Goal: Task Accomplishment & Management: Complete application form

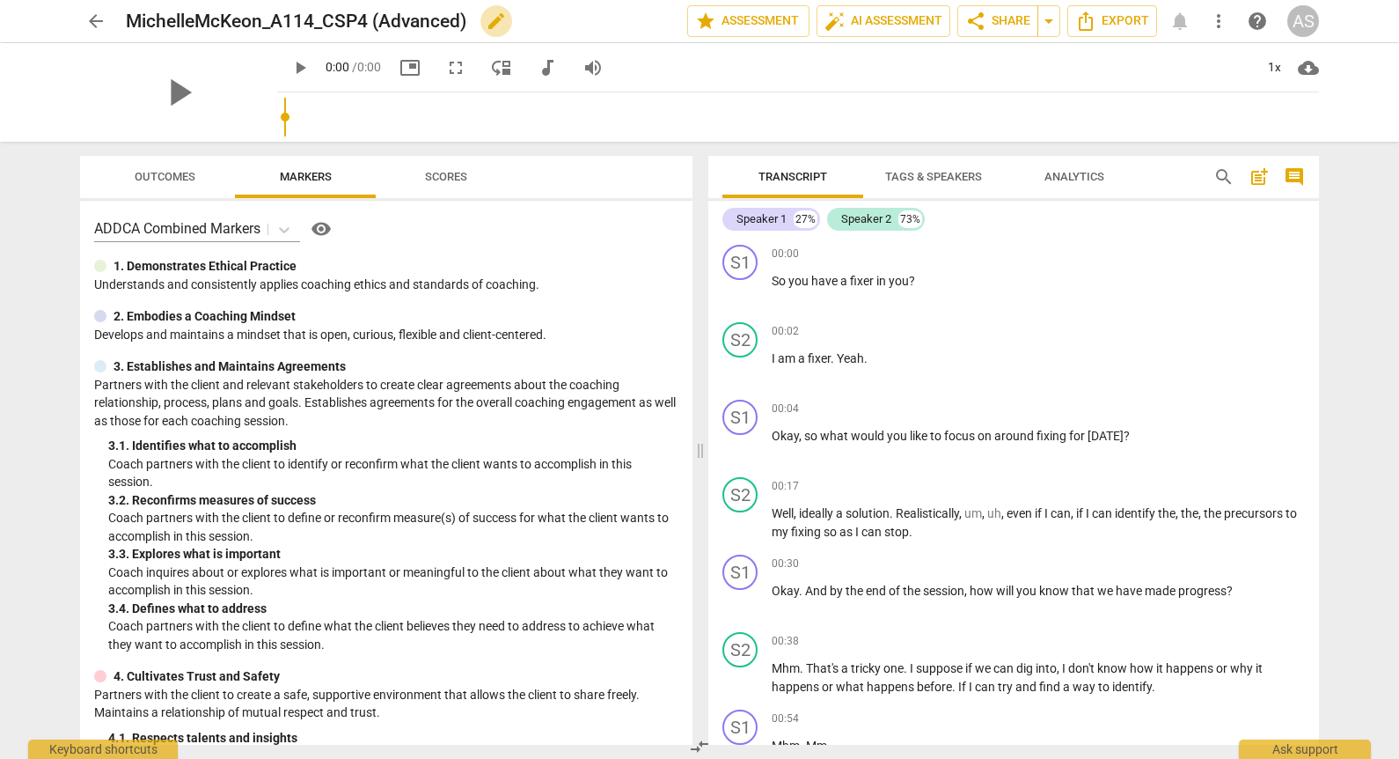
click at [497, 19] on span "edit" at bounding box center [496, 21] width 21 height 21
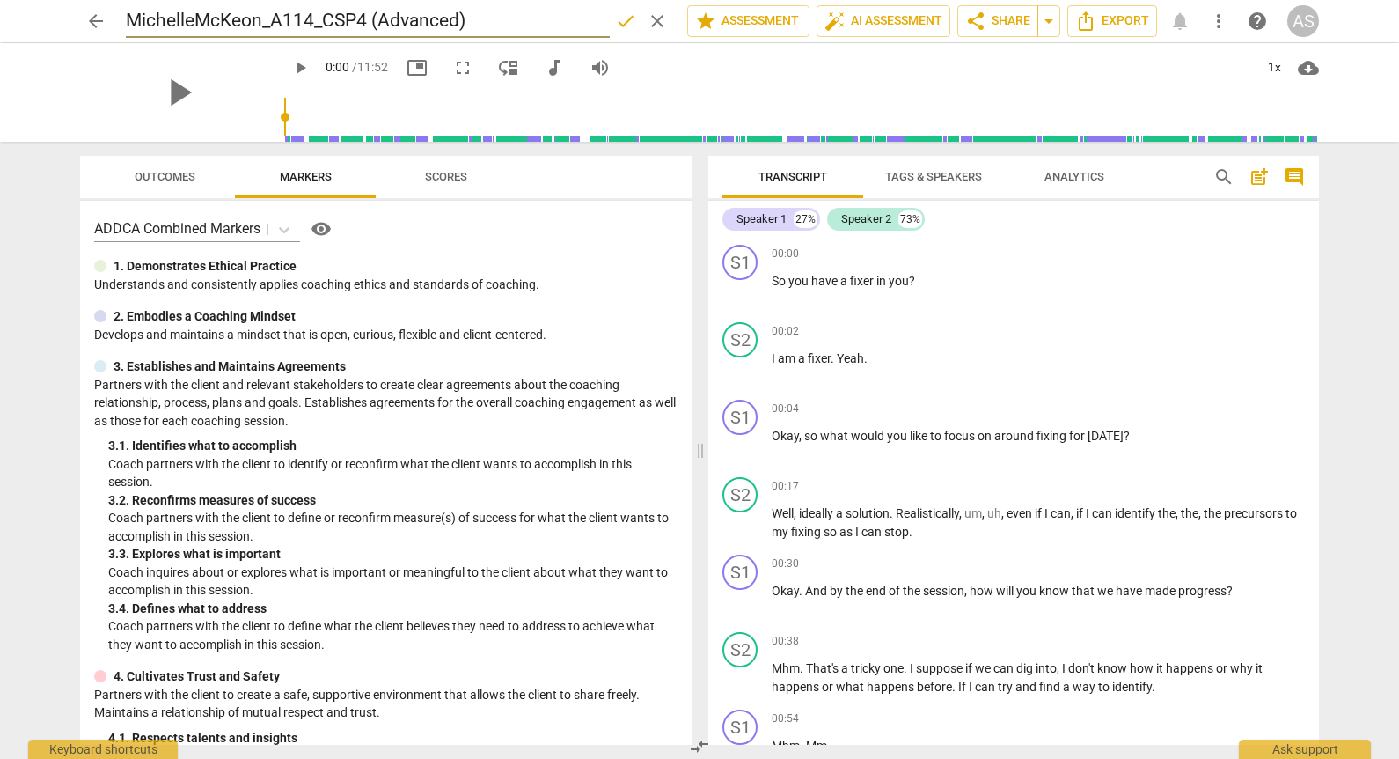
drag, startPoint x: 493, startPoint y: 15, endPoint x: 389, endPoint y: 20, distance: 104.0
click at [390, 20] on input "MichelleMcKeon_A114_CSP4 (Advanced)" at bounding box center [368, 20] width 484 height 33
type input "MichelleMcKeon_A114_CSP4"
click at [620, 30] on span "done" at bounding box center [625, 21] width 21 height 21
click at [95, 21] on span "arrow_back" at bounding box center [95, 21] width 21 height 21
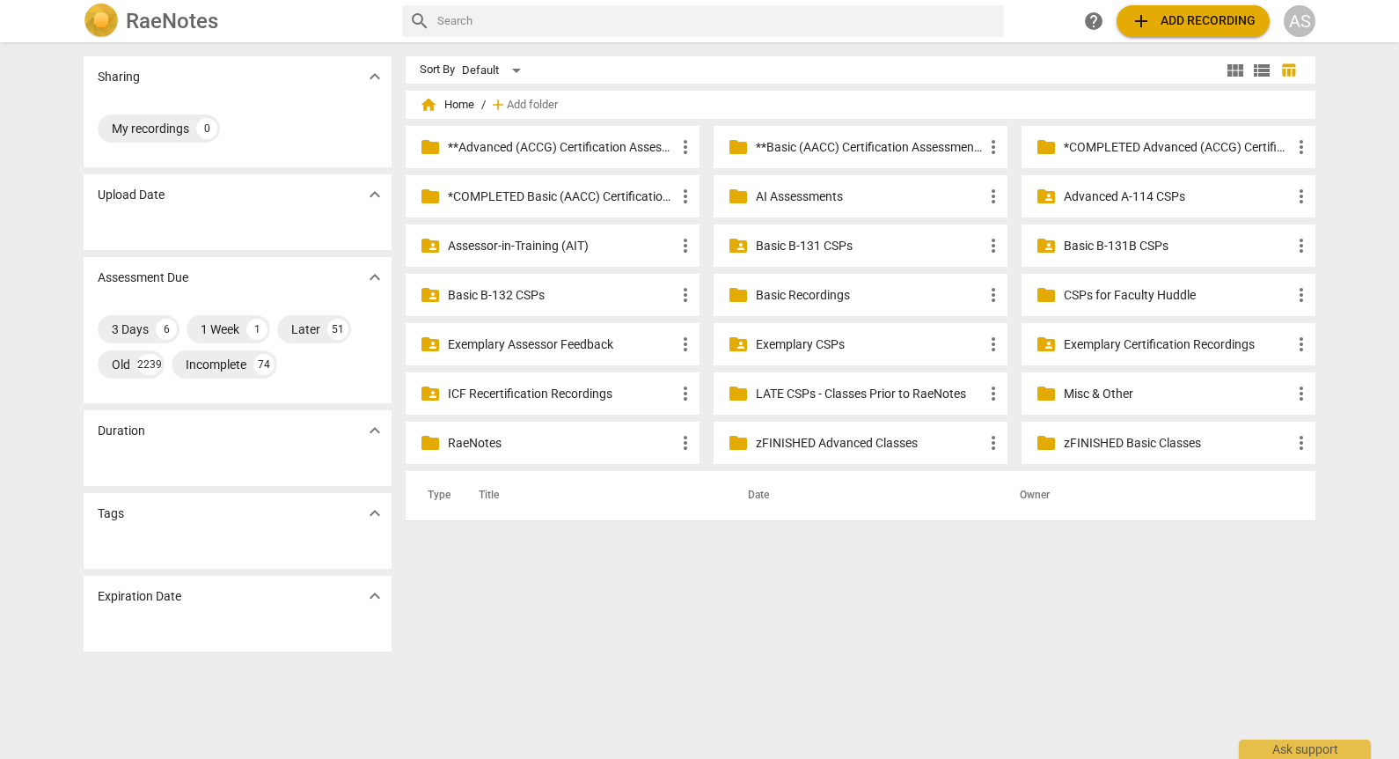
click at [1120, 203] on p "Advanced A-114 CSPs" at bounding box center [1177, 196] width 227 height 18
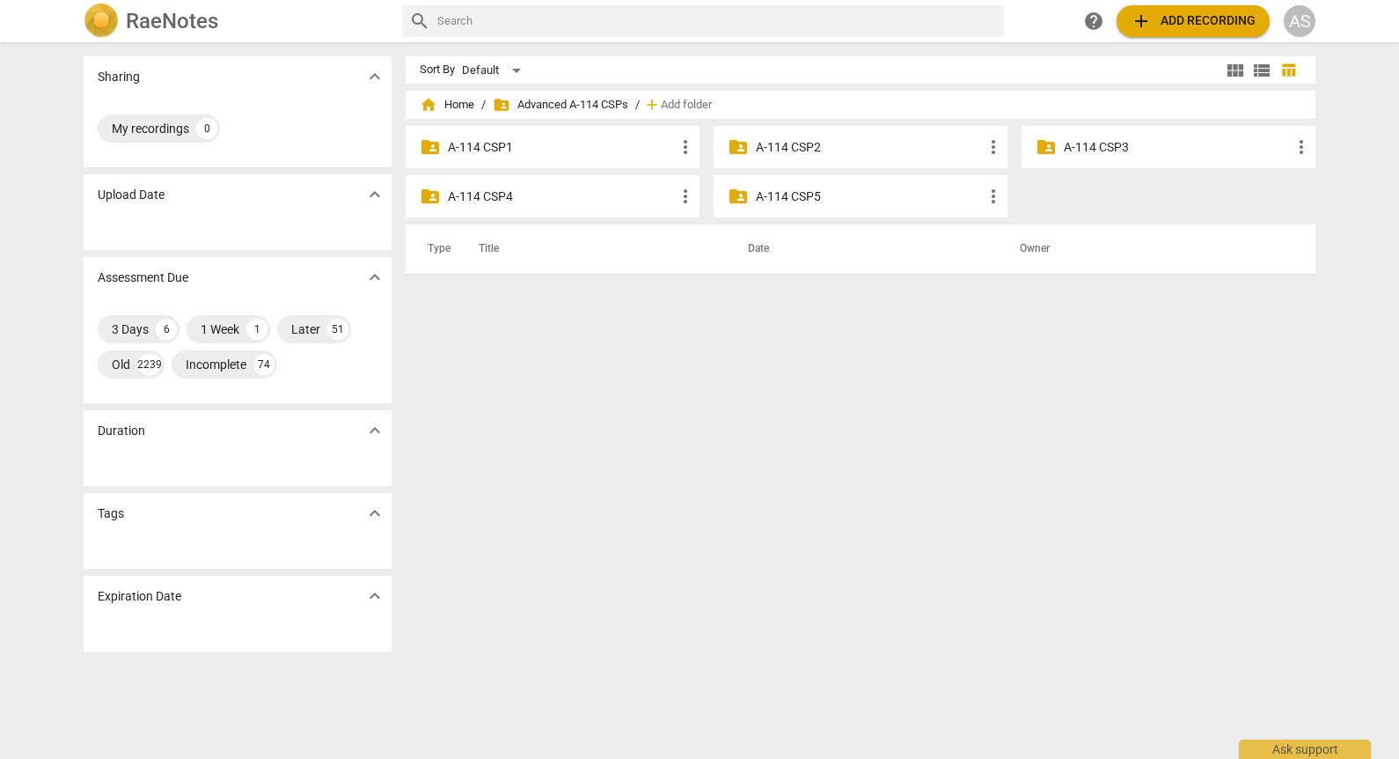
click at [561, 202] on p "A-114 CSP4" at bounding box center [561, 196] width 227 height 18
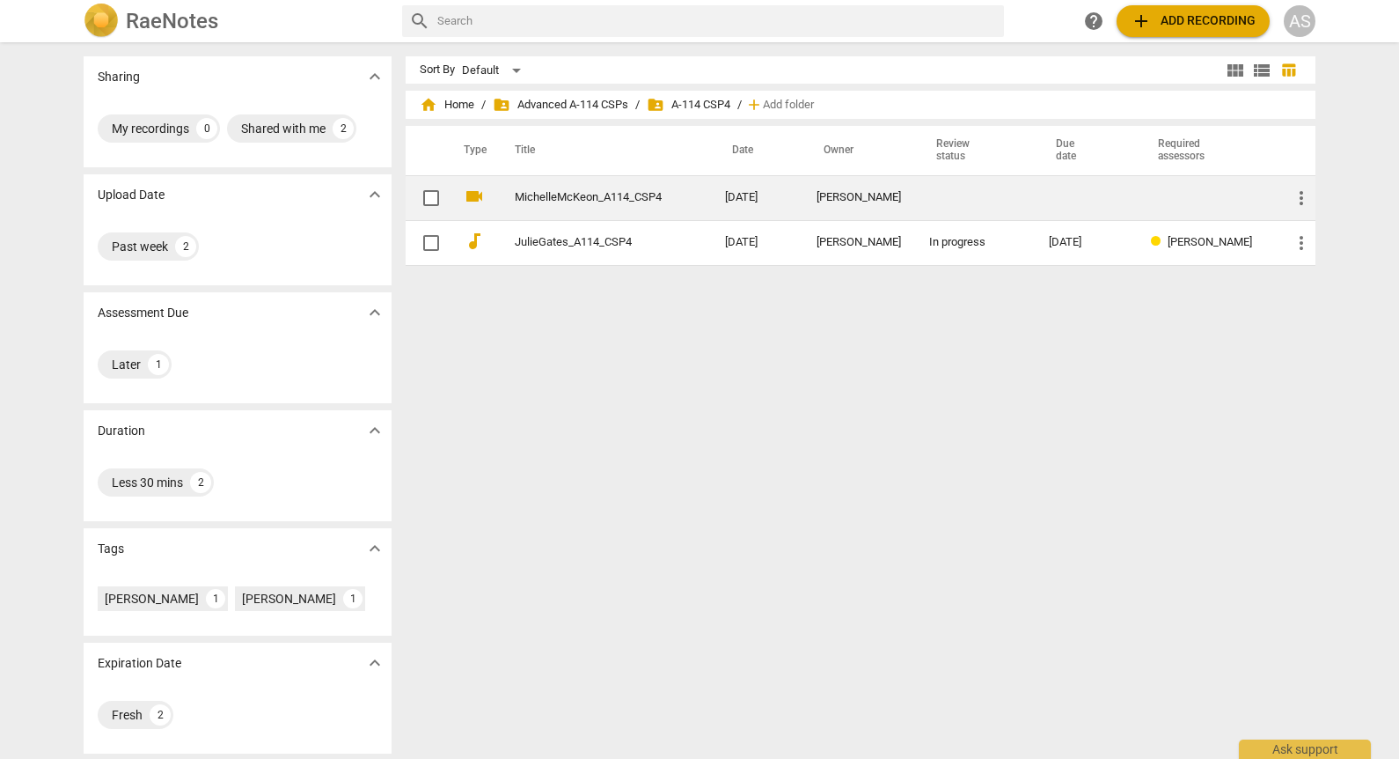
click at [988, 195] on td at bounding box center [975, 197] width 120 height 45
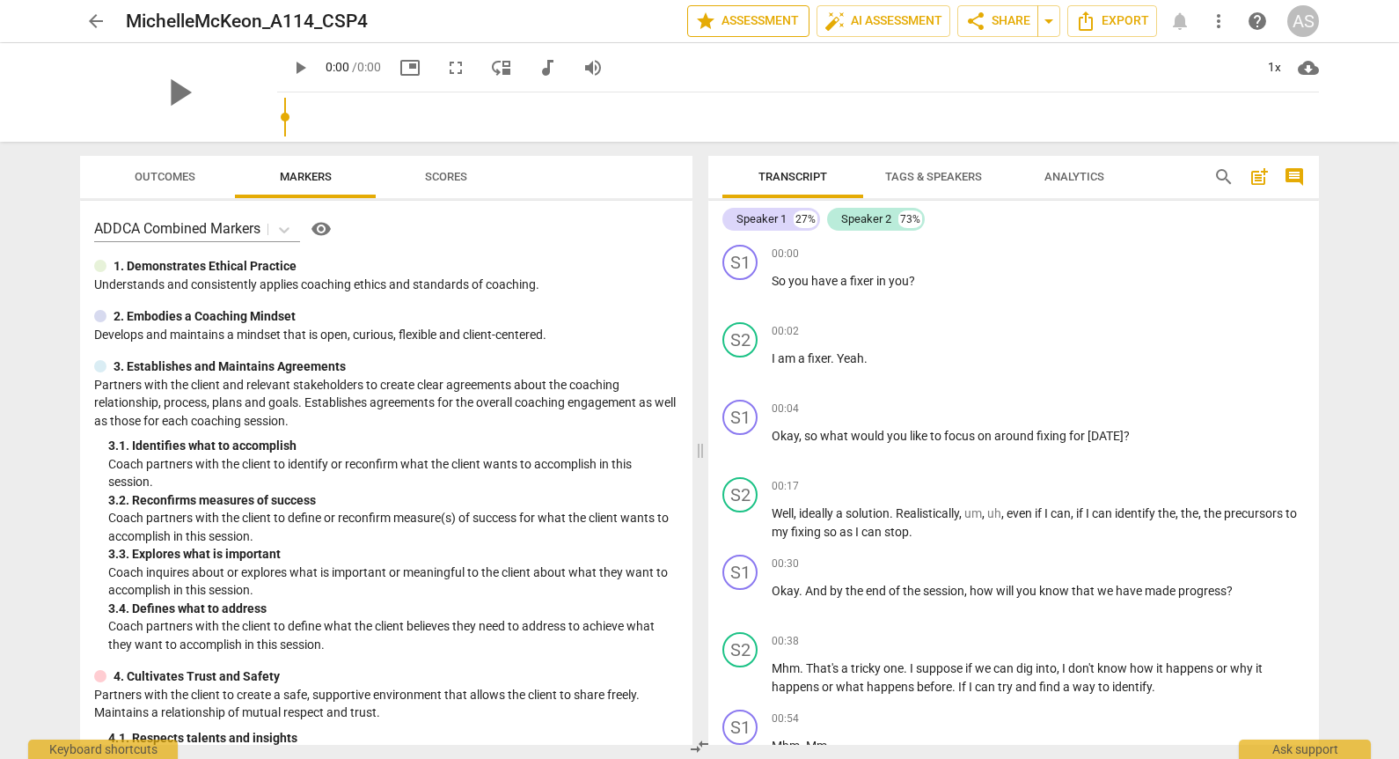
click at [779, 14] on span "star Assessment" at bounding box center [748, 21] width 106 height 21
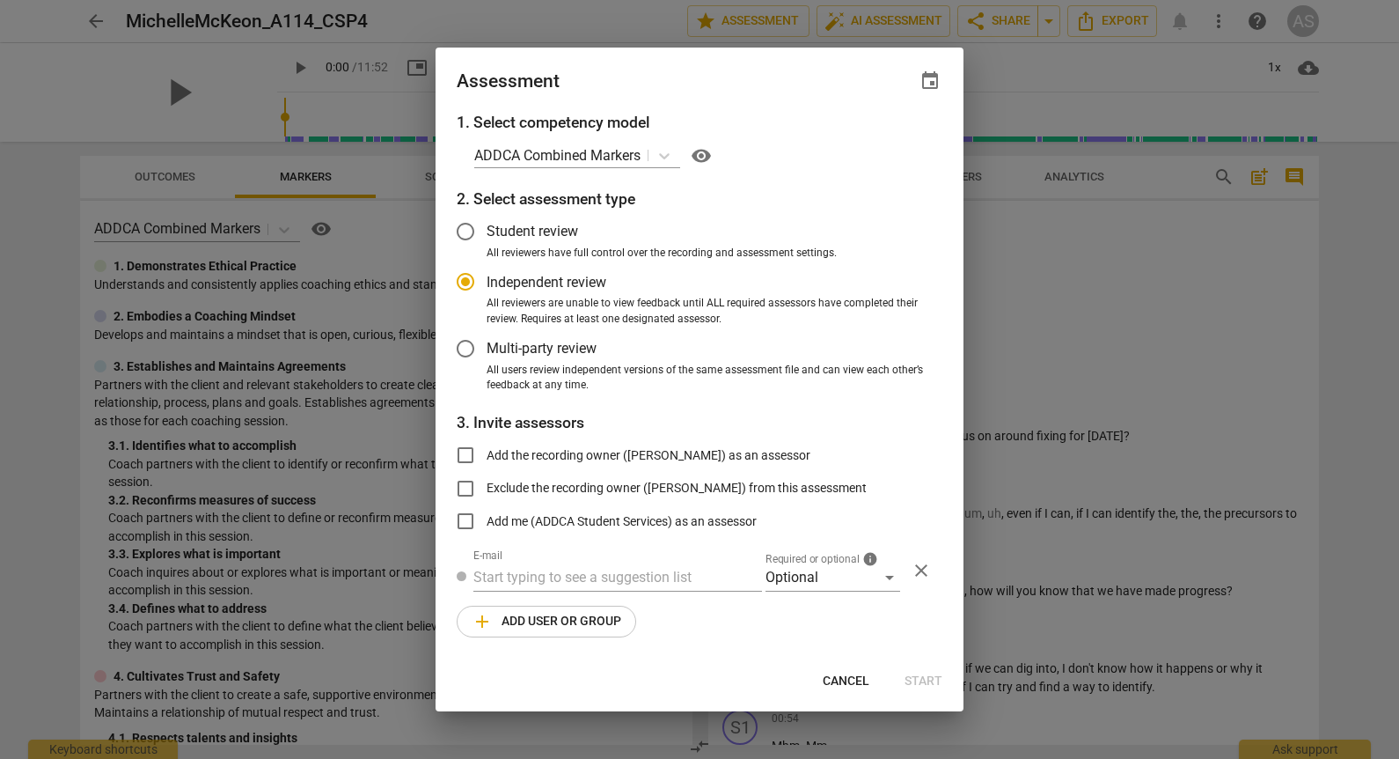
radio input "false"
click at [933, 75] on span "event" at bounding box center [930, 80] width 21 height 21
click at [888, 146] on div "Due date close" at bounding box center [845, 132] width 165 height 50
click at [880, 142] on input "date" at bounding box center [824, 141] width 123 height 26
type input "[DATE]"
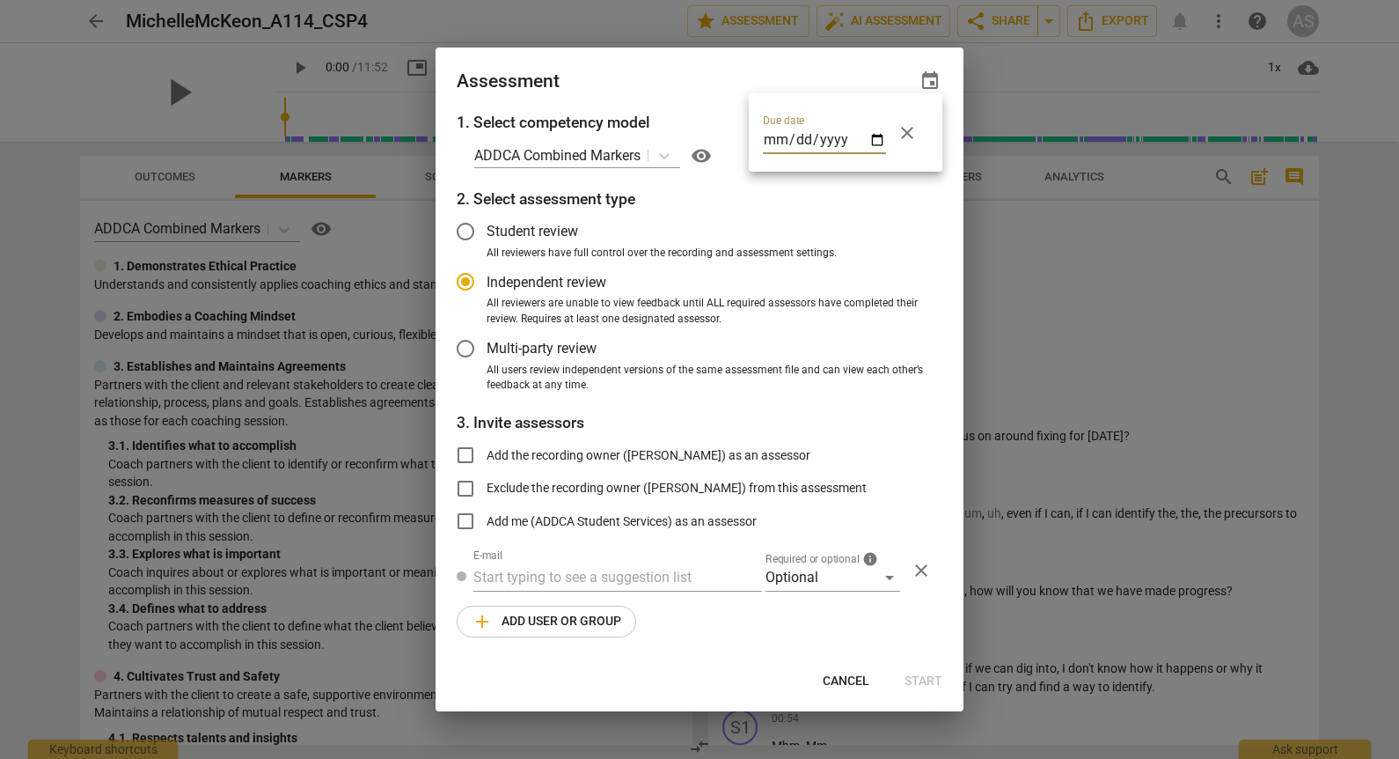
click at [698, 81] on div at bounding box center [699, 379] width 1399 height 759
click at [793, 595] on div "1. Select competency model ADDCA Combined Markers visibility 2. Select assessme…" at bounding box center [700, 384] width 528 height 547
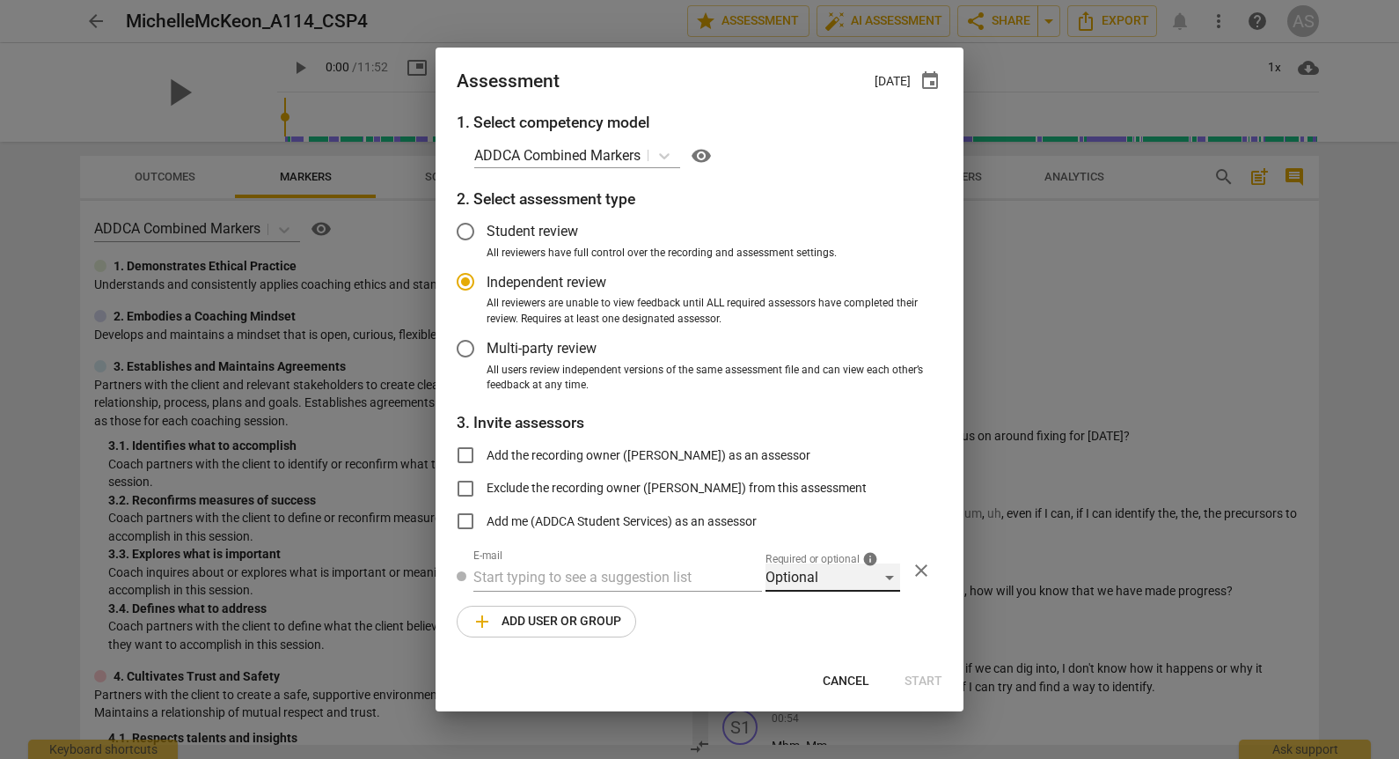
click at [798, 583] on div "Optional" at bounding box center [833, 577] width 135 height 28
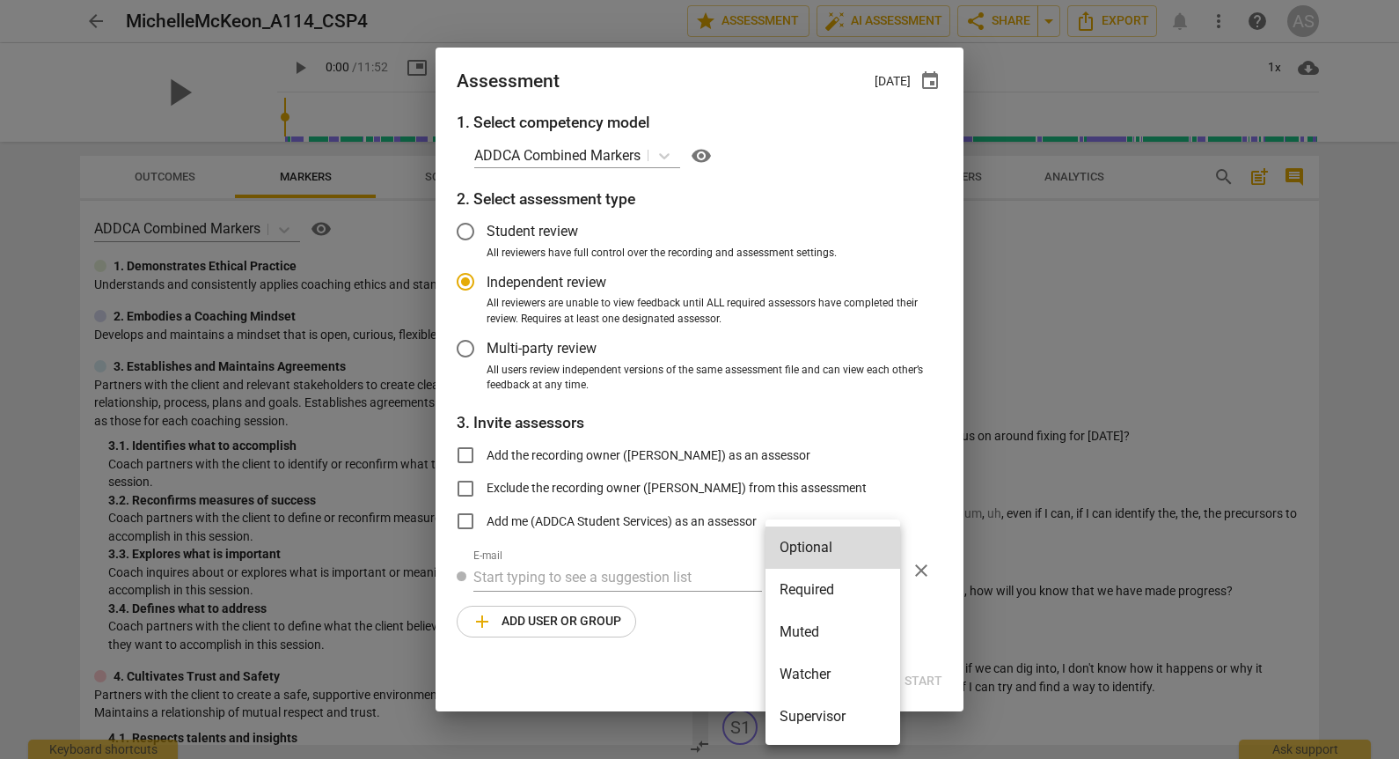
drag, startPoint x: 804, startPoint y: 600, endPoint x: 810, endPoint y: 590, distance: 11.8
click at [810, 590] on li "Required" at bounding box center [833, 590] width 135 height 42
radio input "false"
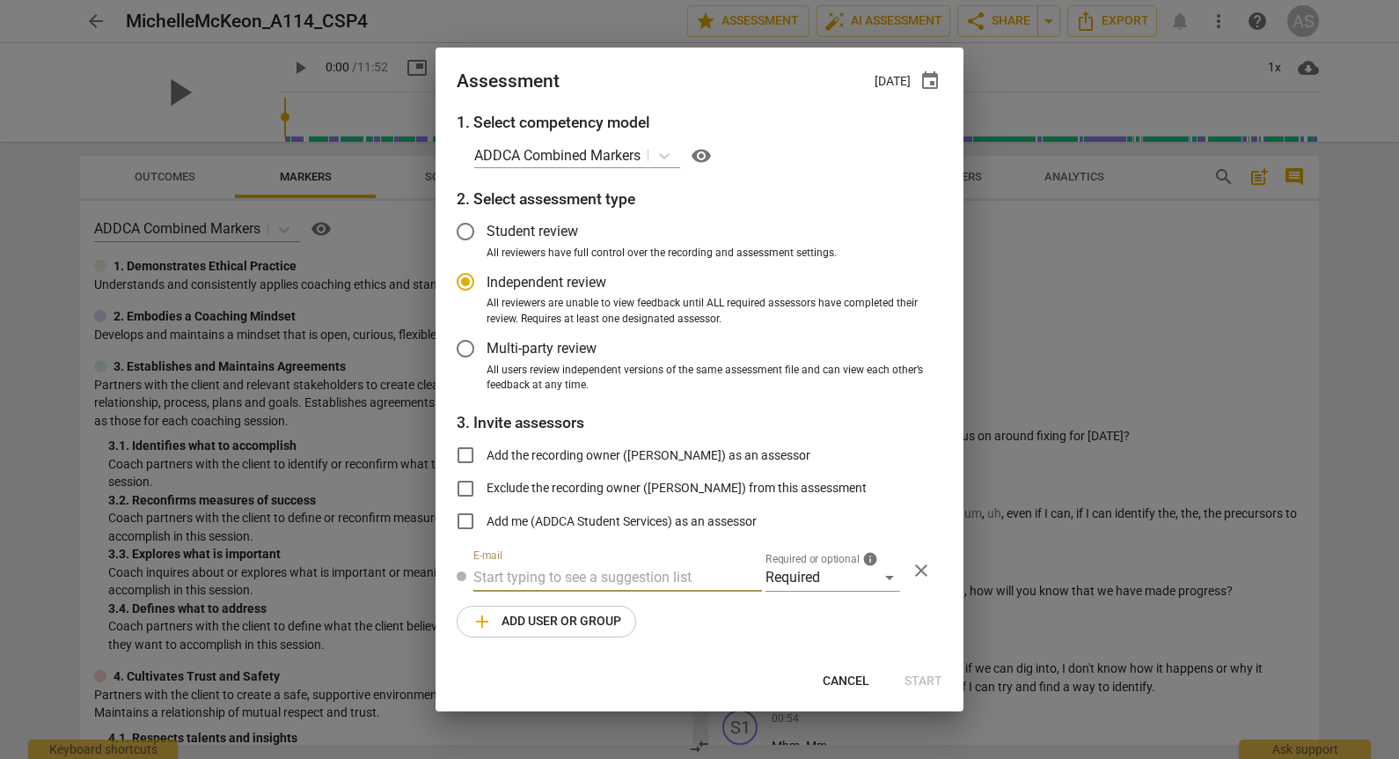
click at [620, 588] on input "text" at bounding box center [617, 577] width 289 height 28
type input "mira@add"
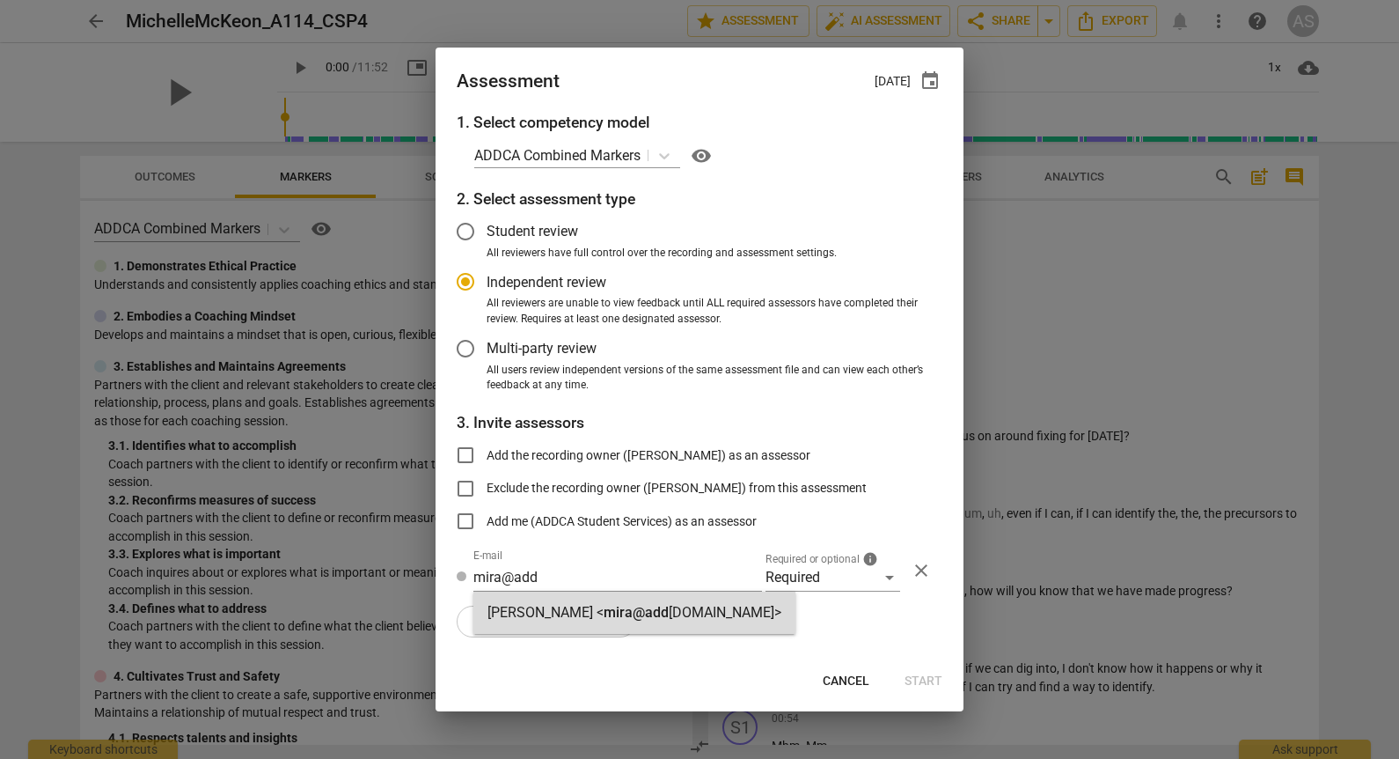
drag, startPoint x: 612, startPoint y: 627, endPoint x: 578, endPoint y: 615, distance: 35.3
click at [613, 626] on div "[PERSON_NAME] < mira@add [DOMAIN_NAME]>" at bounding box center [634, 612] width 322 height 42
radio input "false"
type input "[PERSON_NAME] <[EMAIL_ADDRESS][DOMAIN_NAME]>"
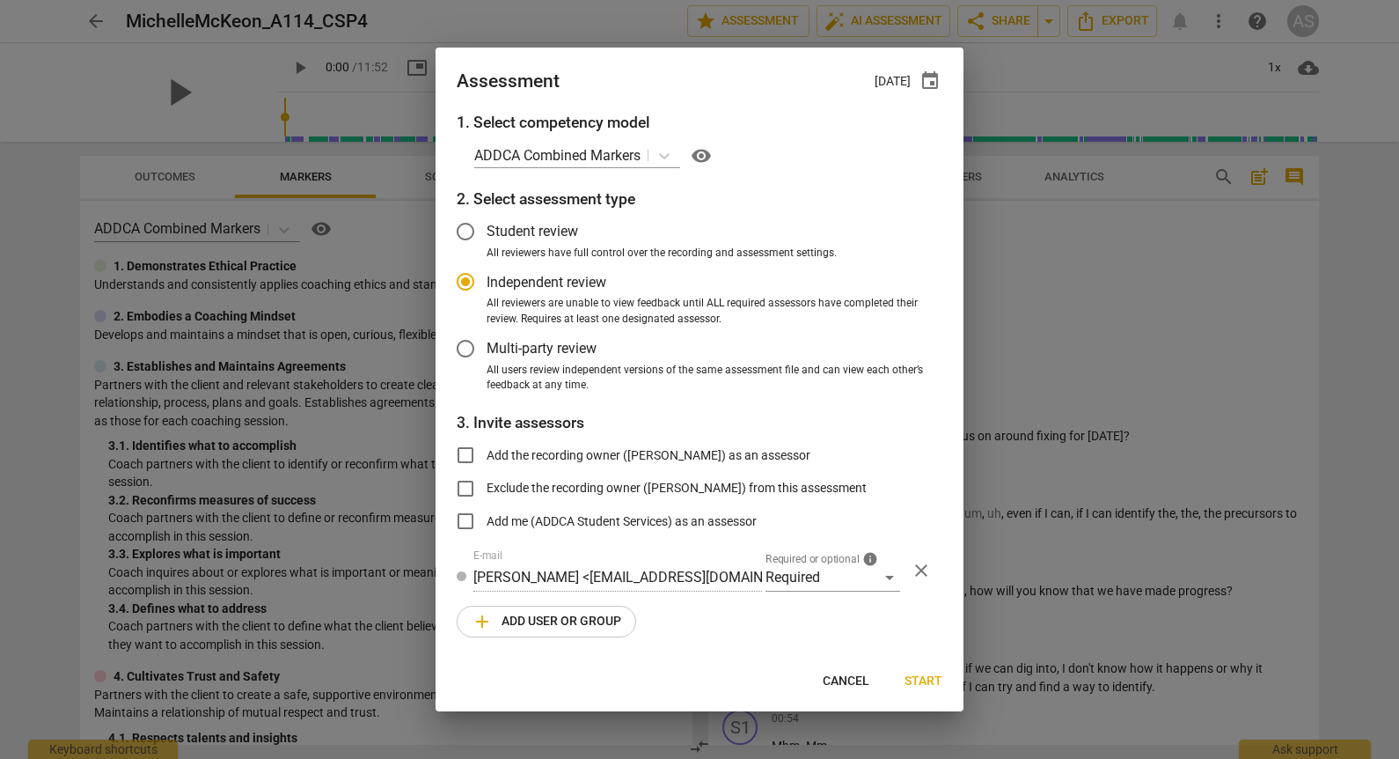
click at [567, 609] on button "add Add user or group" at bounding box center [547, 621] width 180 height 32
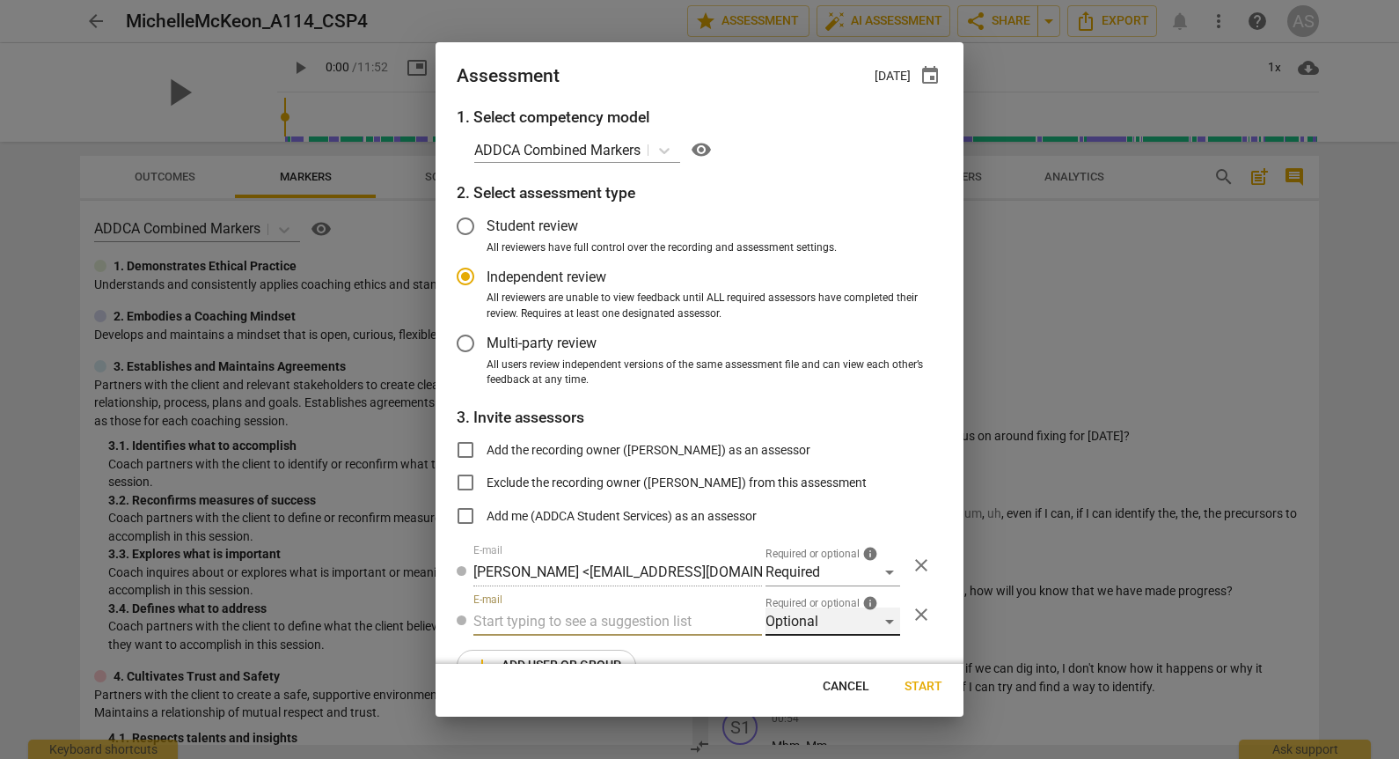
click at [838, 609] on div "Optional" at bounding box center [833, 621] width 135 height 28
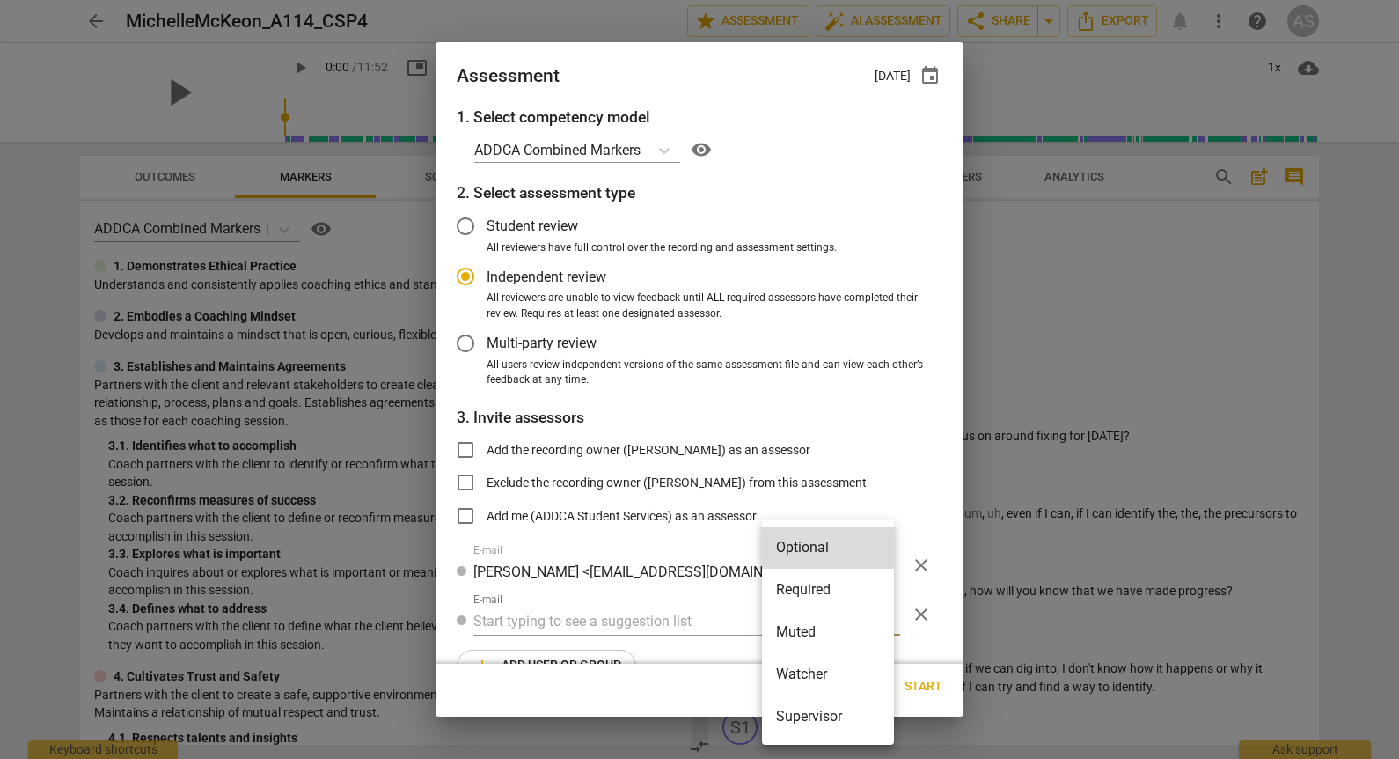
click at [826, 639] on li "Muted" at bounding box center [828, 632] width 132 height 42
radio input "false"
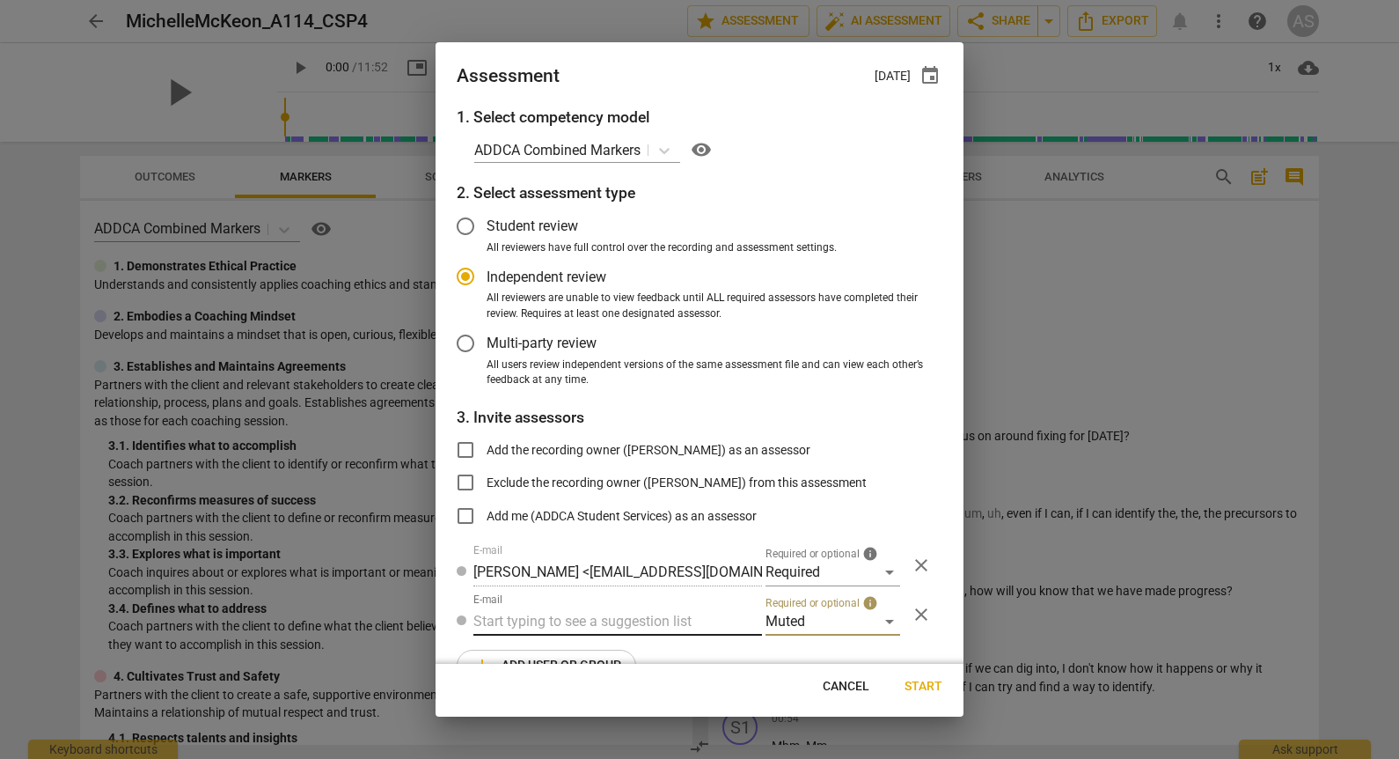
click at [639, 635] on input "text" at bounding box center [617, 621] width 289 height 28
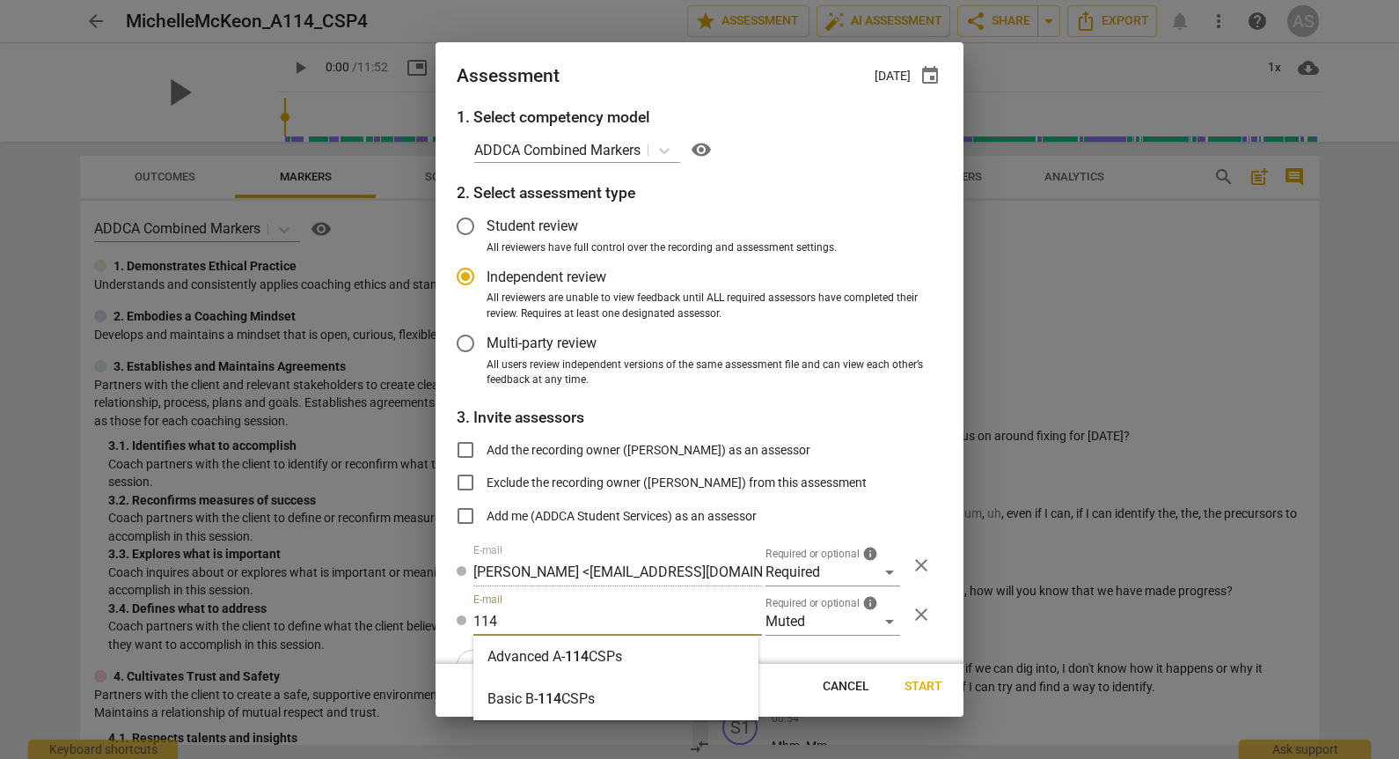
type input "114"
click at [635, 649] on div "Advanced A- 114 CSPs" at bounding box center [615, 656] width 285 height 42
radio input "false"
type input "Advanced A-114 CSPs"
click at [921, 685] on span "Start" at bounding box center [924, 687] width 38 height 18
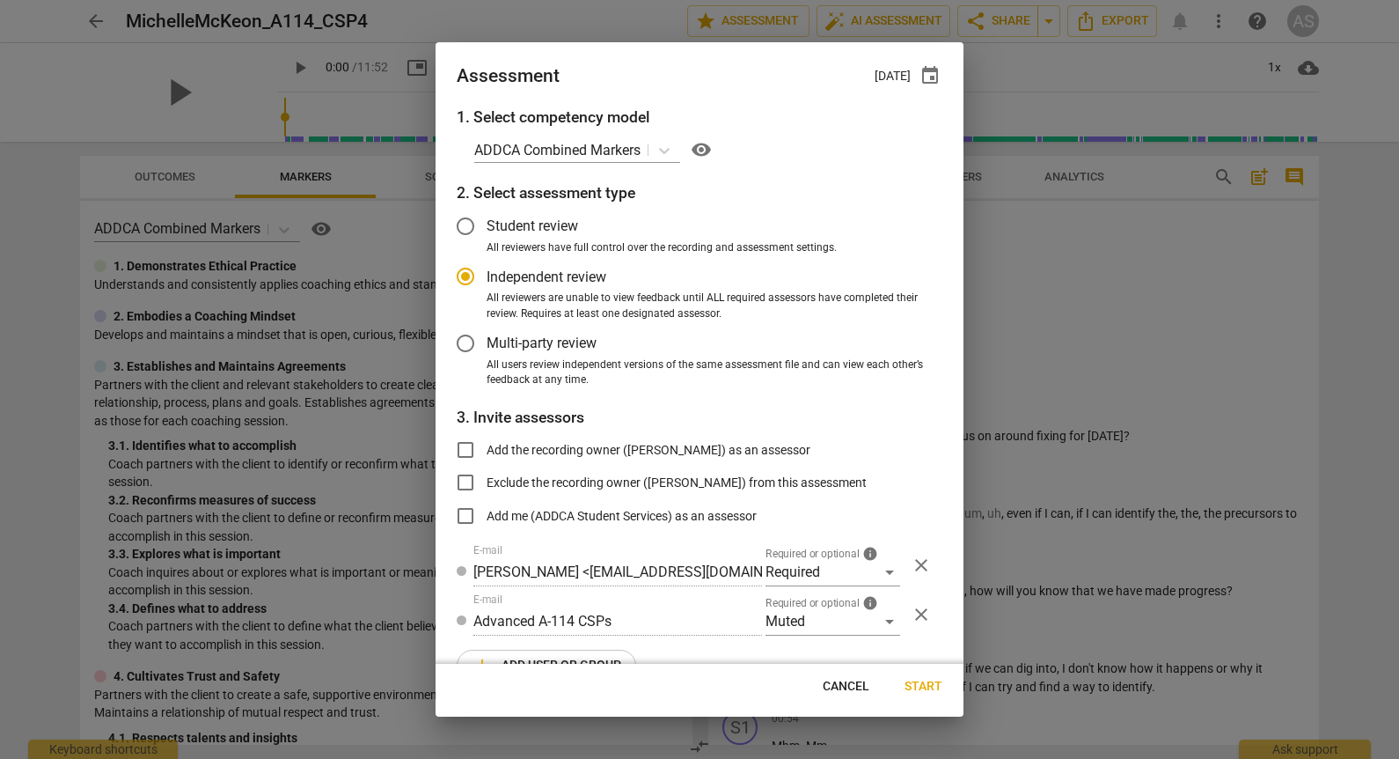
radio input "false"
type input "[PERSON_NAME] <[PERSON_NAME][EMAIL_ADDRESS][DOMAIN_NAME]>"
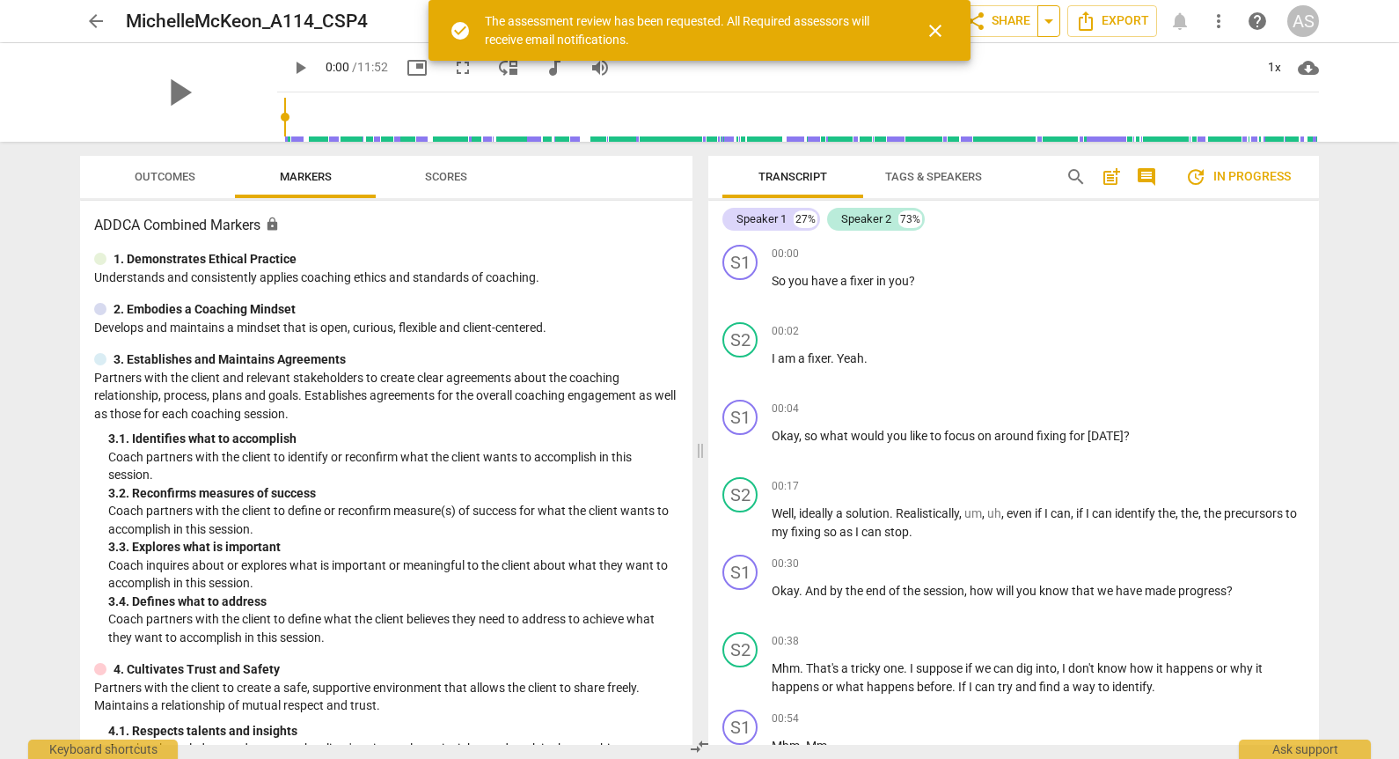
click at [1046, 18] on span "arrow_drop_down" at bounding box center [1048, 21] width 21 height 21
click at [1025, 25] on span "share Share" at bounding box center [997, 21] width 65 height 21
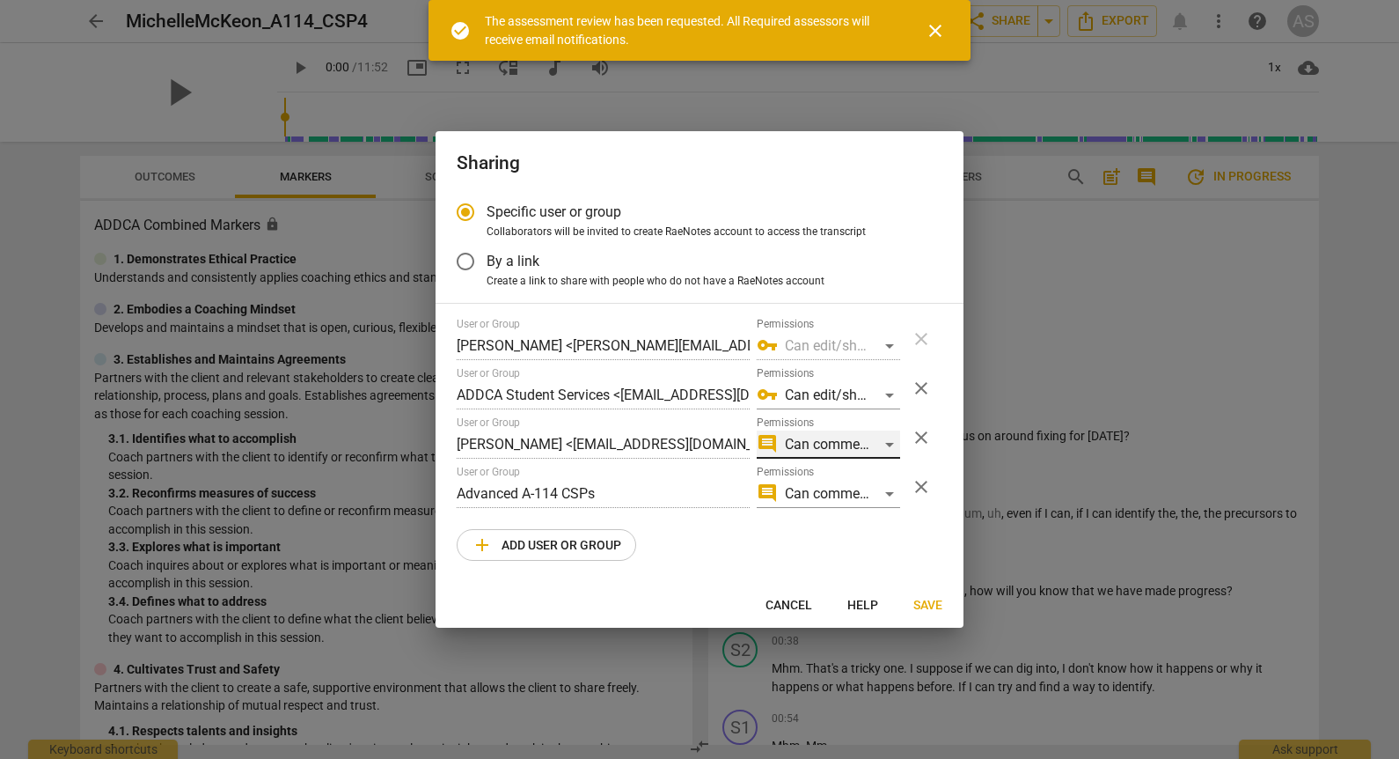
click at [849, 442] on div "comment Can comment" at bounding box center [828, 444] width 143 height 28
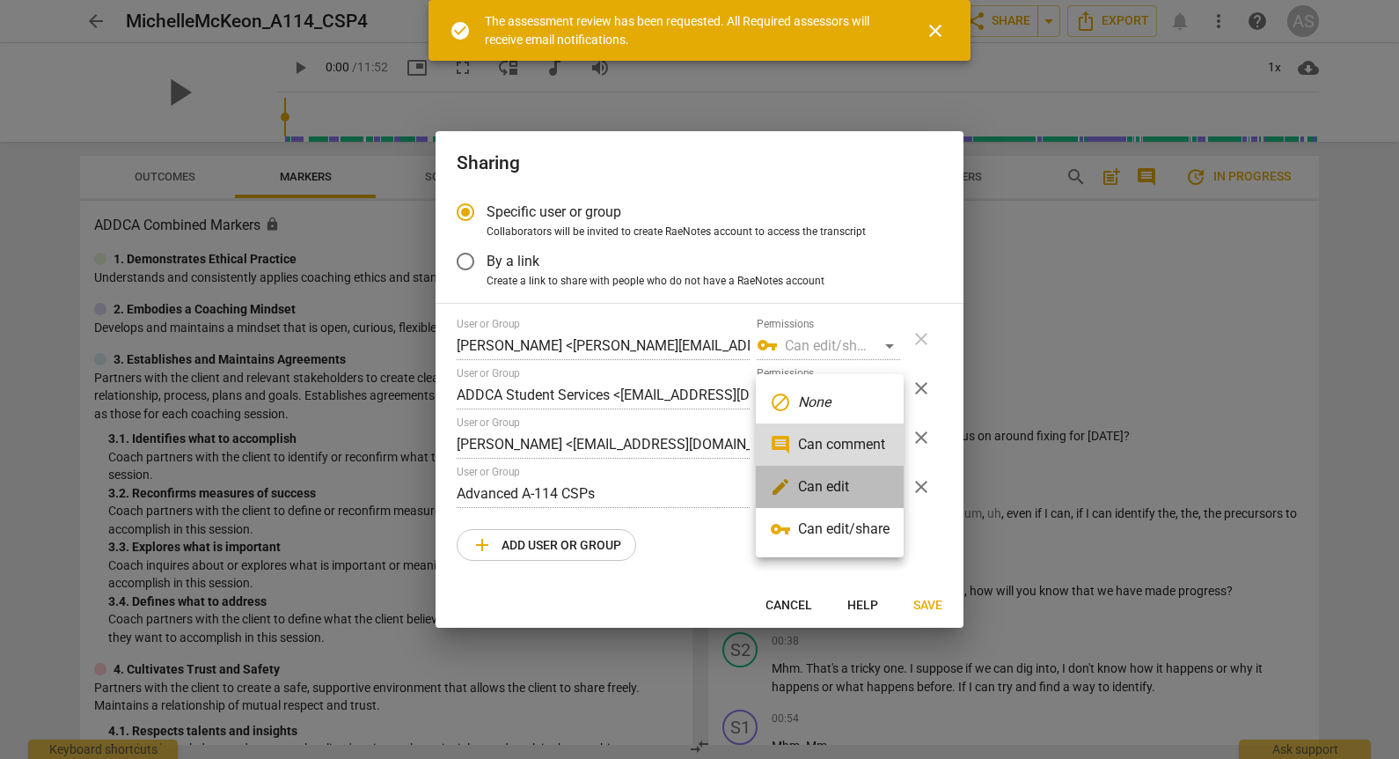
click at [839, 496] on li "edit Can edit" at bounding box center [830, 487] width 148 height 42
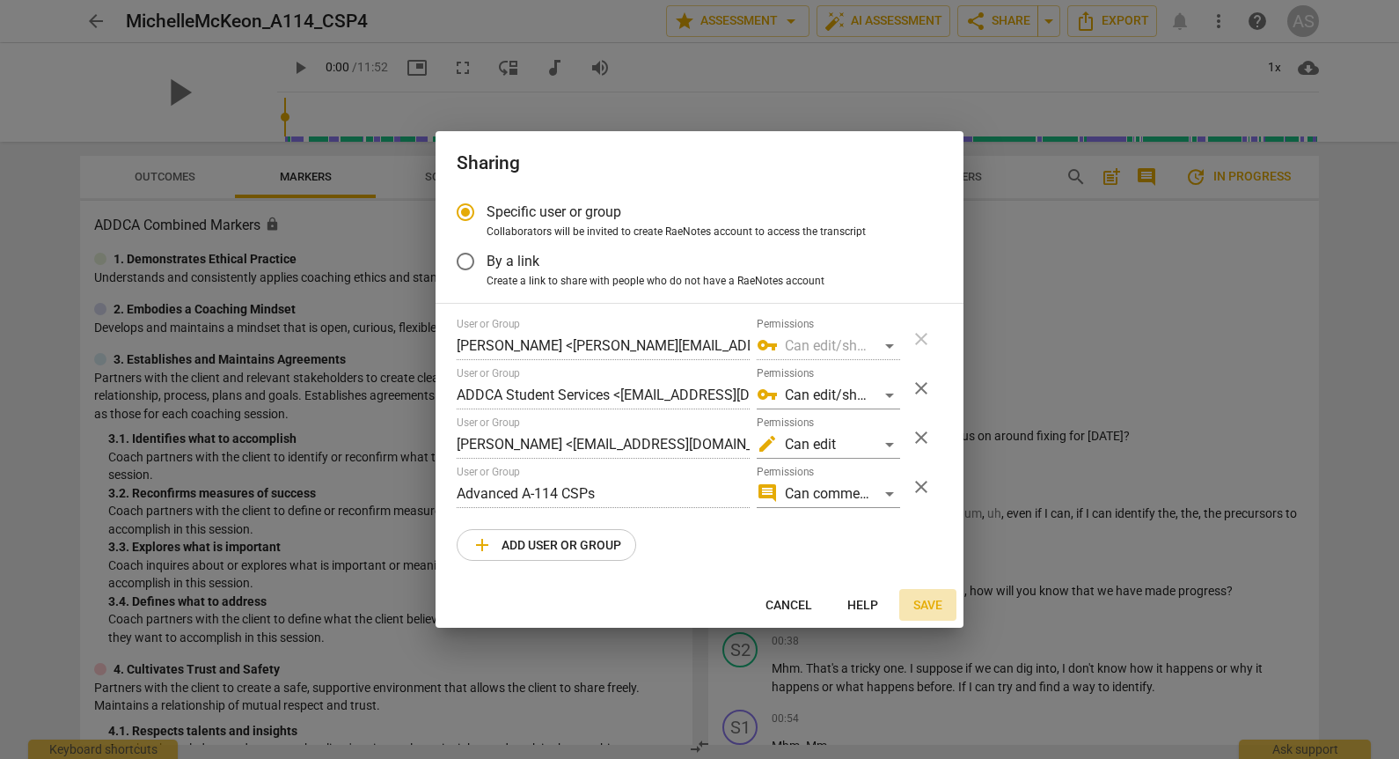
click at [928, 602] on span "Save" at bounding box center [927, 606] width 29 height 18
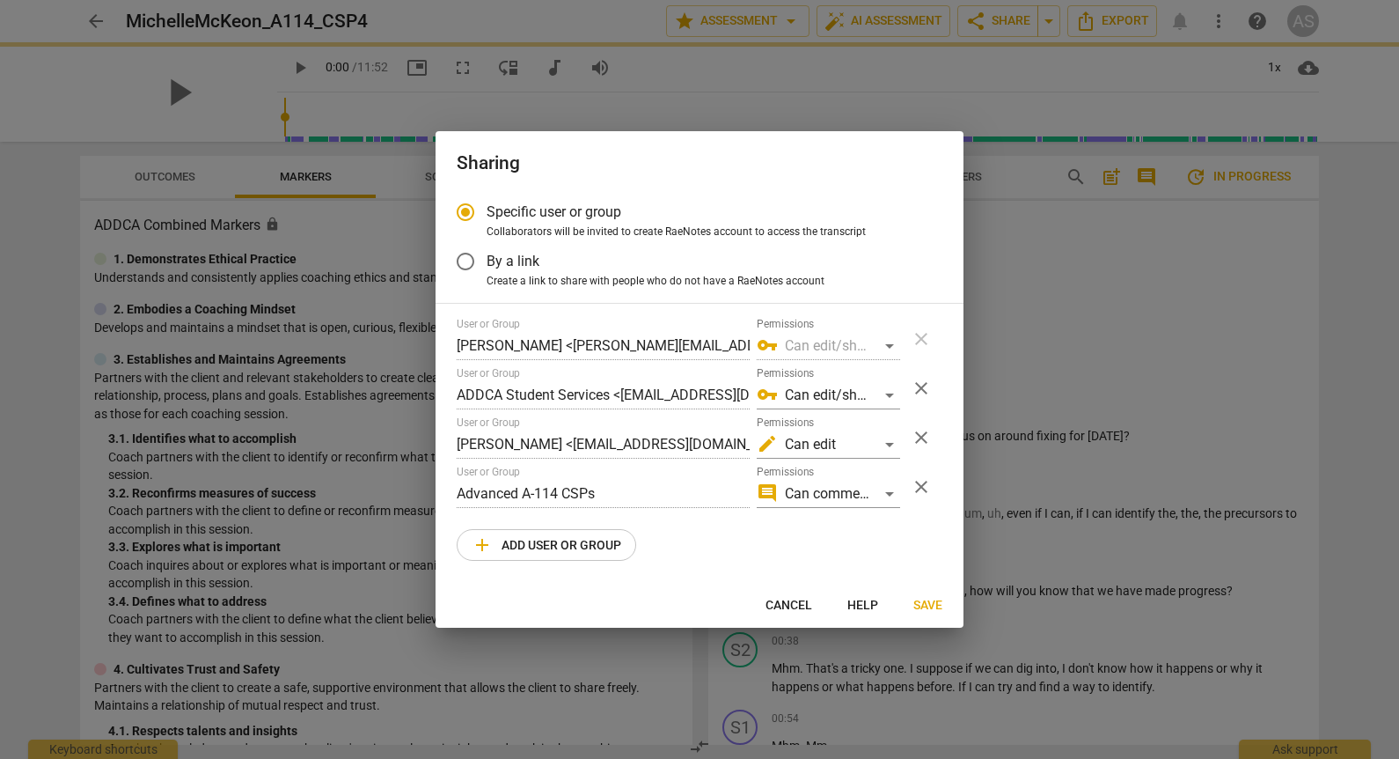
radio input "false"
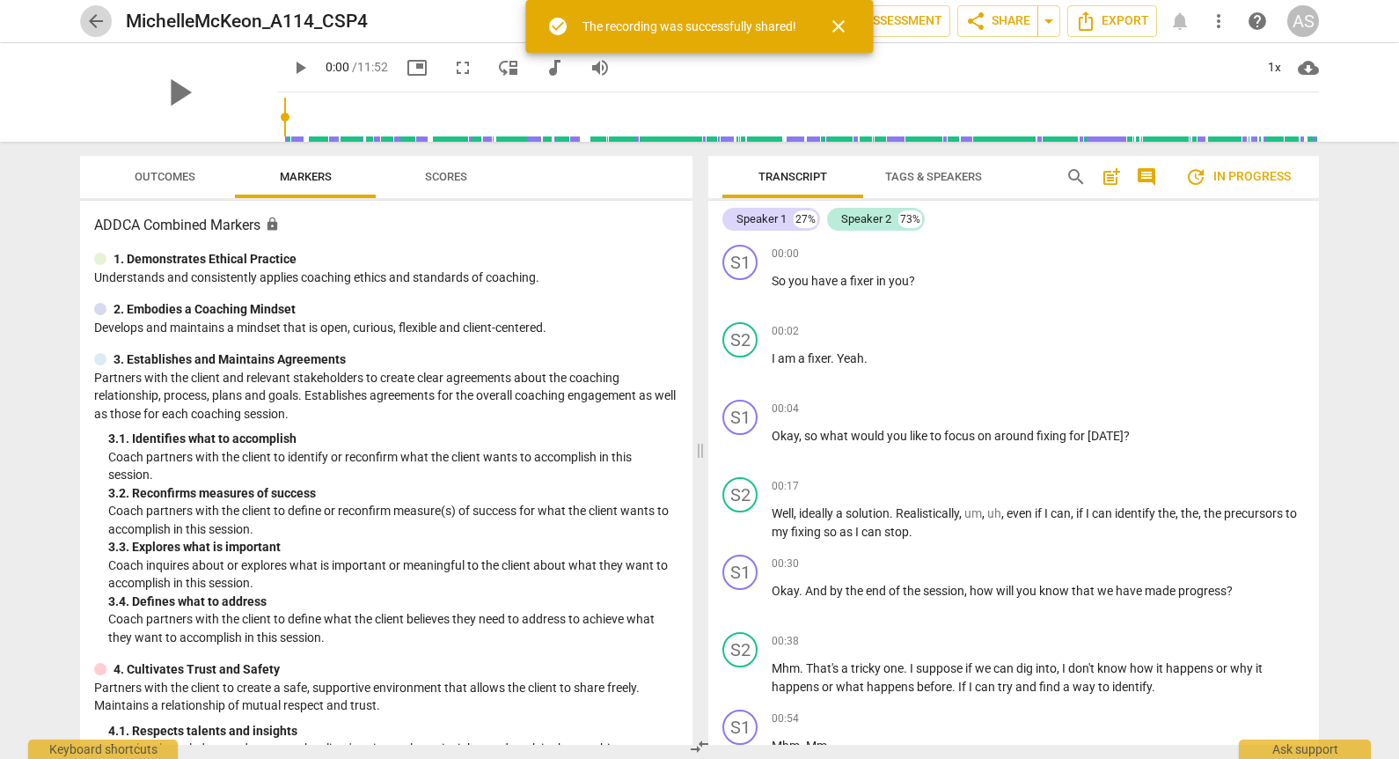
click at [99, 18] on span "arrow_back" at bounding box center [95, 21] width 21 height 21
